Goal: Task Accomplishment & Management: Manage account settings

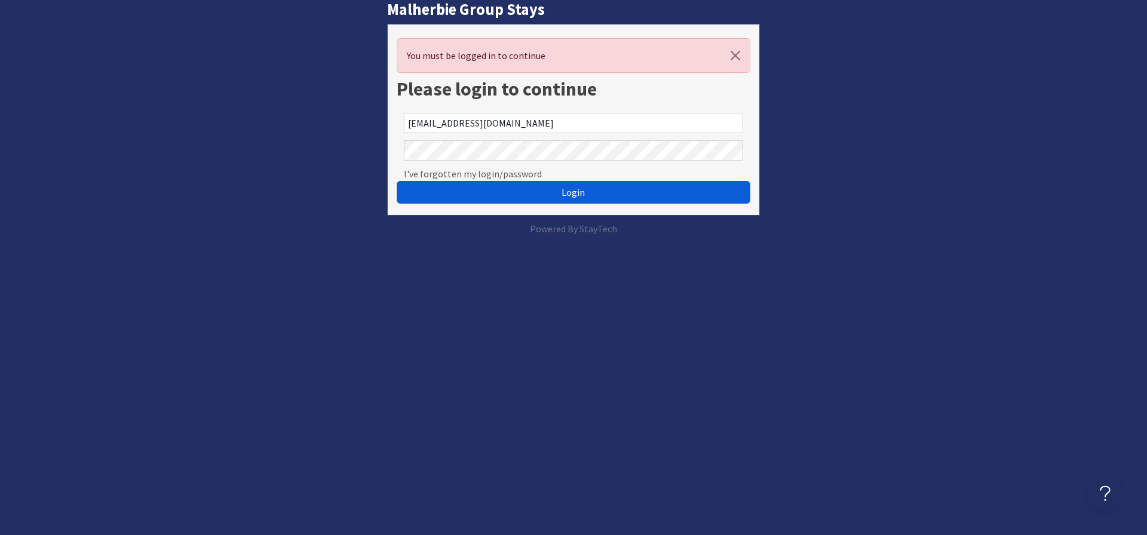
click at [569, 191] on span "Login" at bounding box center [572, 192] width 23 height 12
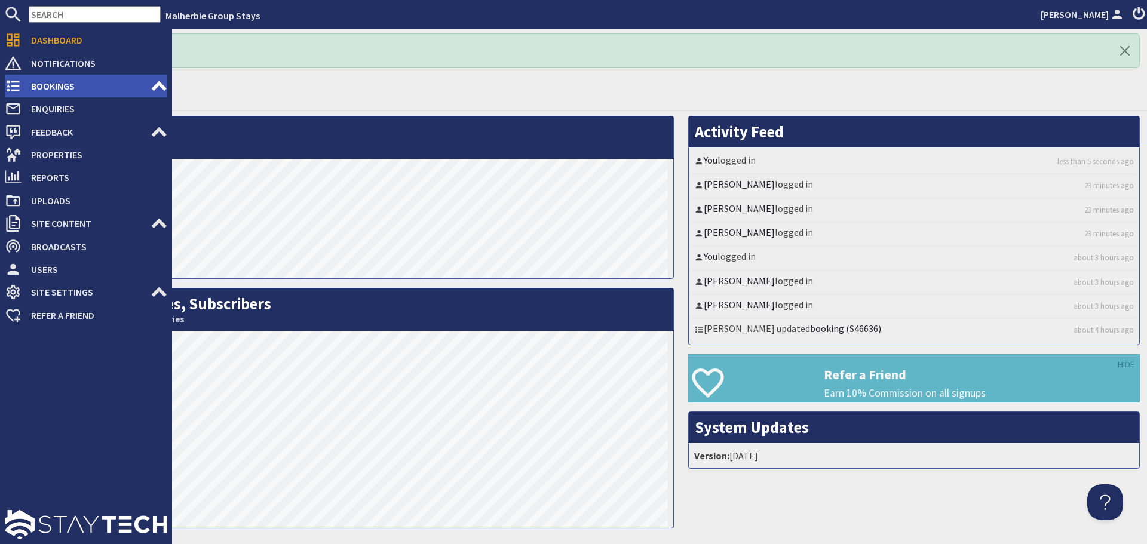
click at [54, 86] on span "Bookings" at bounding box center [86, 85] width 129 height 19
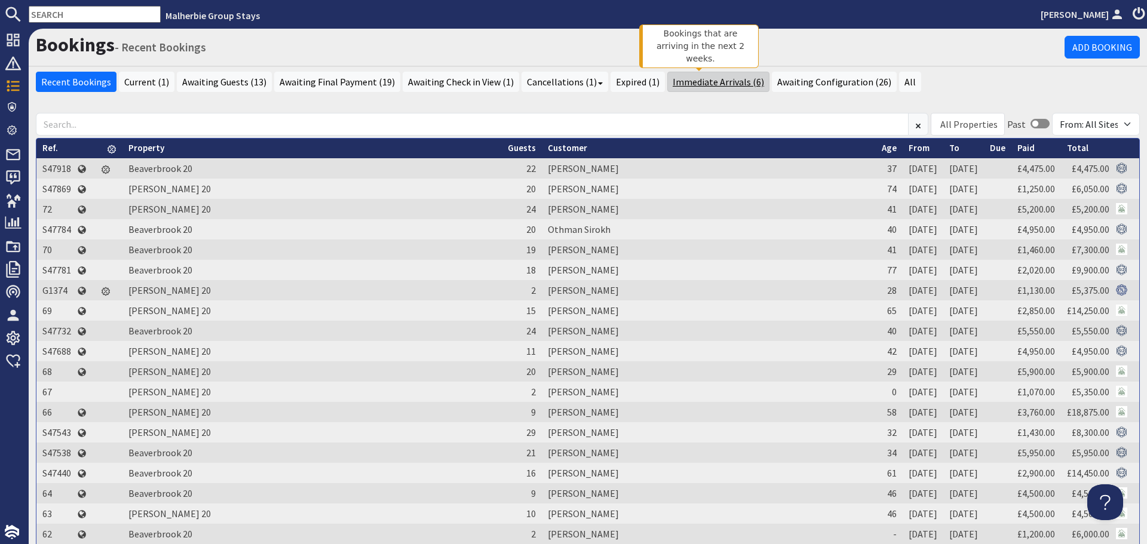
click at [699, 83] on link "Immediate Arrivals (6)" at bounding box center [718, 82] width 102 height 20
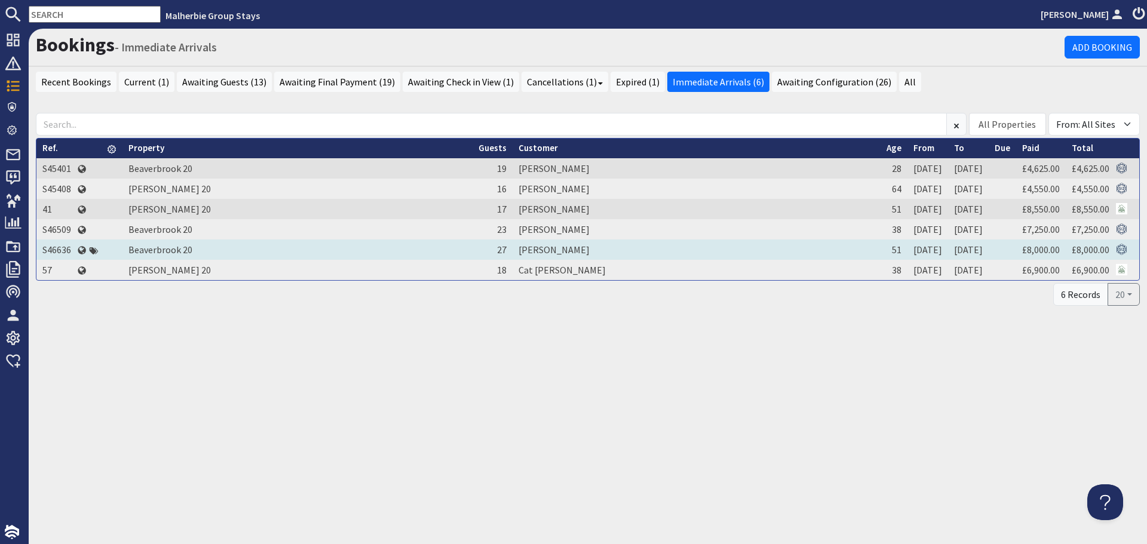
click at [62, 250] on td "S46636" at bounding box center [56, 249] width 41 height 20
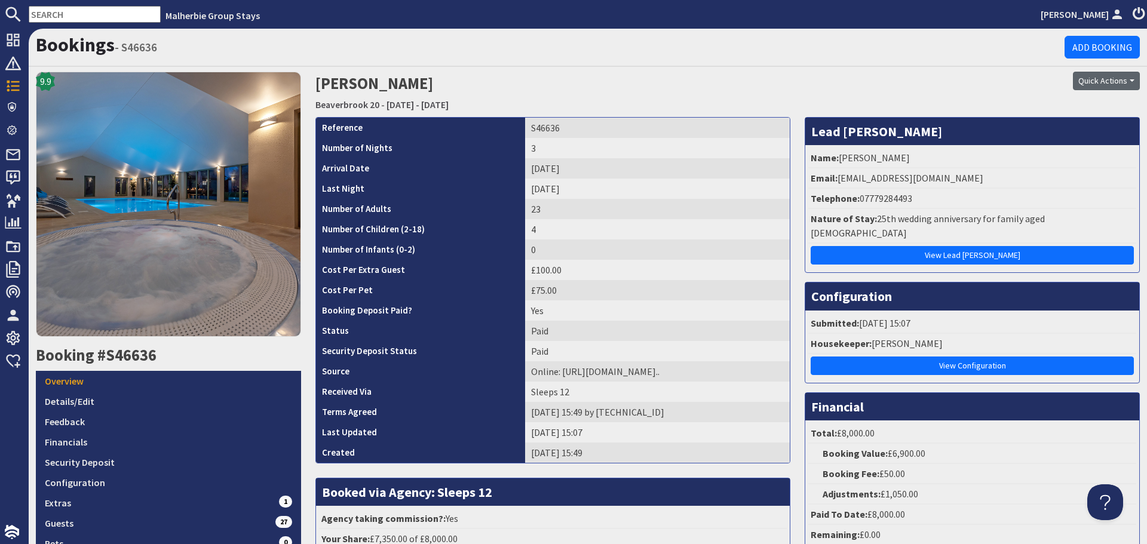
click at [1121, 79] on button "Quick Actions" at bounding box center [1106, 81] width 67 height 19
click at [1047, 165] on link "Print" at bounding box center [1076, 163] width 107 height 19
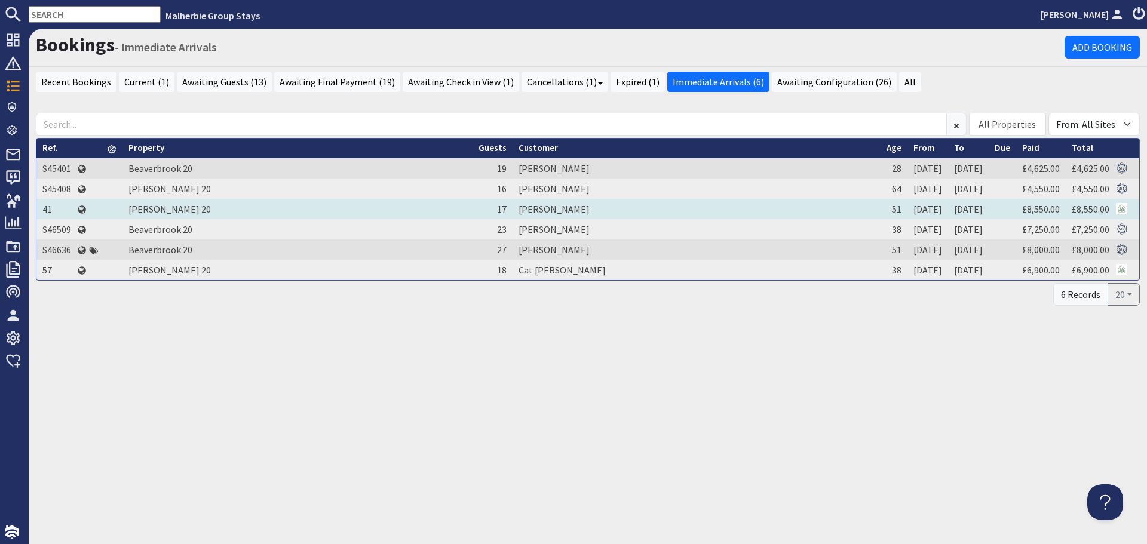
click at [48, 210] on td "41" at bounding box center [56, 209] width 41 height 20
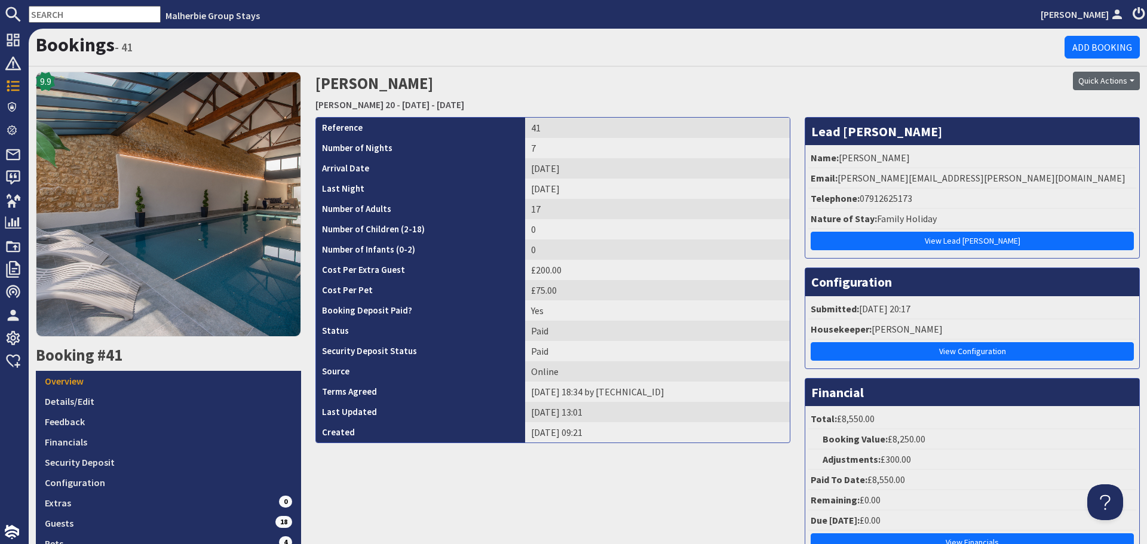
click at [1120, 76] on button "Quick Actions" at bounding box center [1106, 81] width 67 height 19
click at [1046, 162] on link "Print" at bounding box center [1076, 163] width 107 height 19
